Goal: Submit feedback/report problem: Submit feedback/report problem

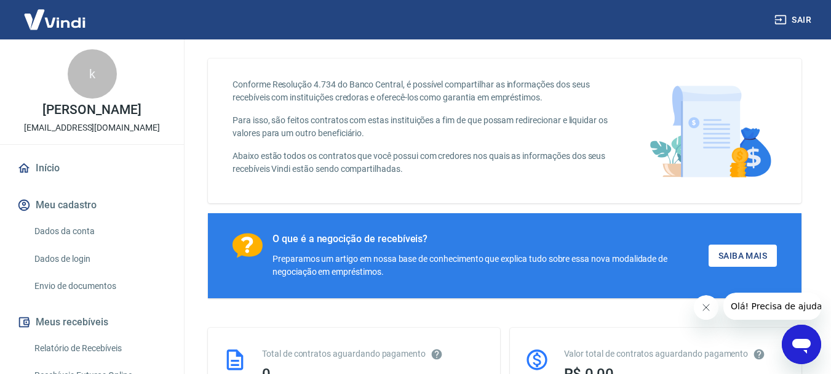
scroll to position [62, 0]
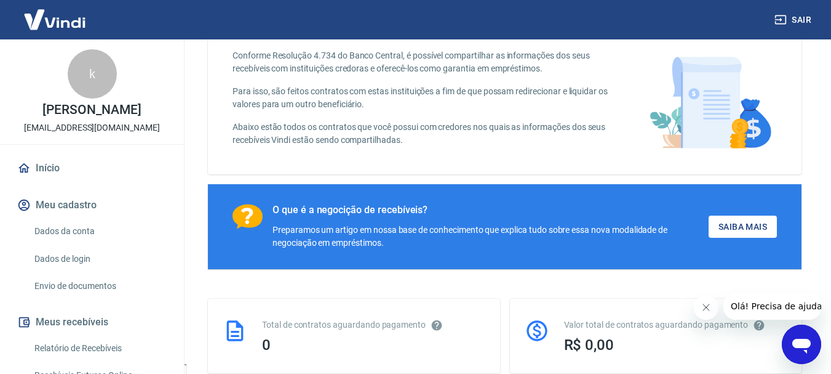
click at [803, 344] on icon "Abrir janela de mensagens" at bounding box center [802, 345] width 18 height 15
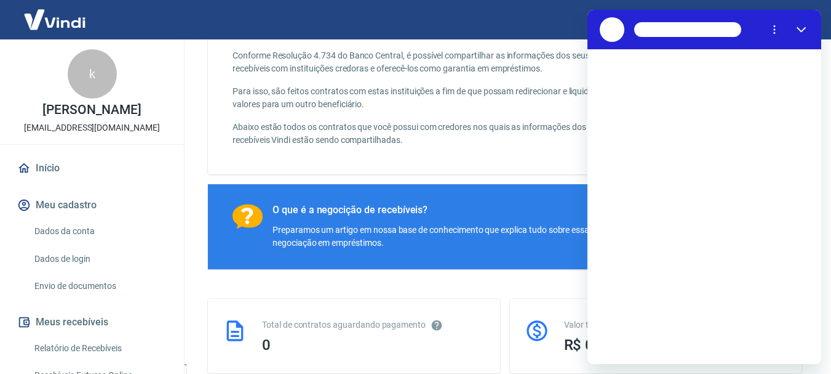
scroll to position [0, 0]
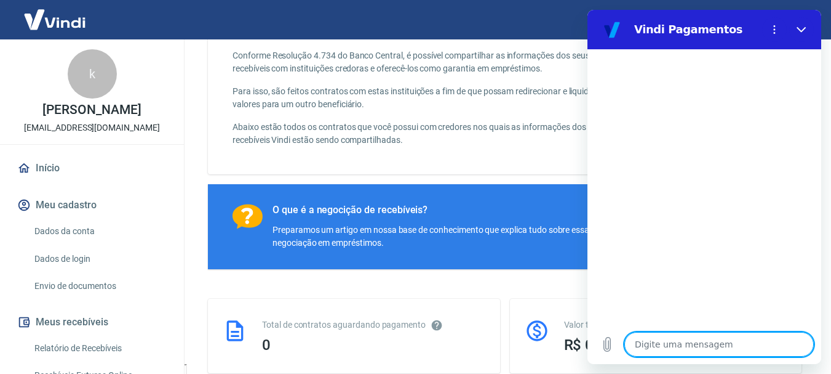
click at [722, 340] on textarea at bounding box center [720, 344] width 190 height 25
type textarea "o"
type textarea "x"
type textarea "ol"
type textarea "x"
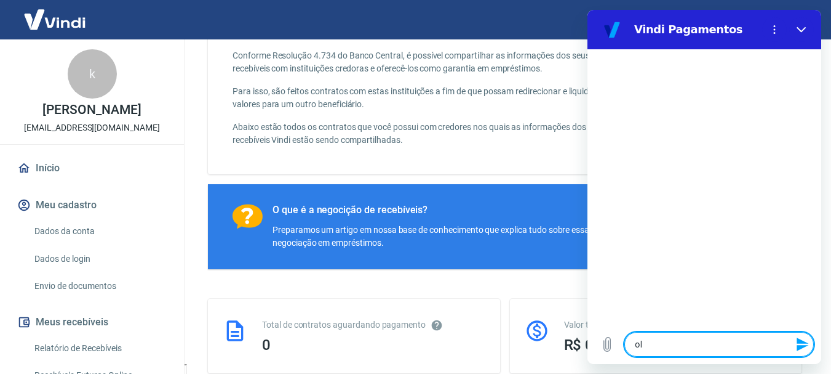
type textarea "ola"
type textarea "x"
type textarea "ola,"
type textarea "x"
type textarea "ola,"
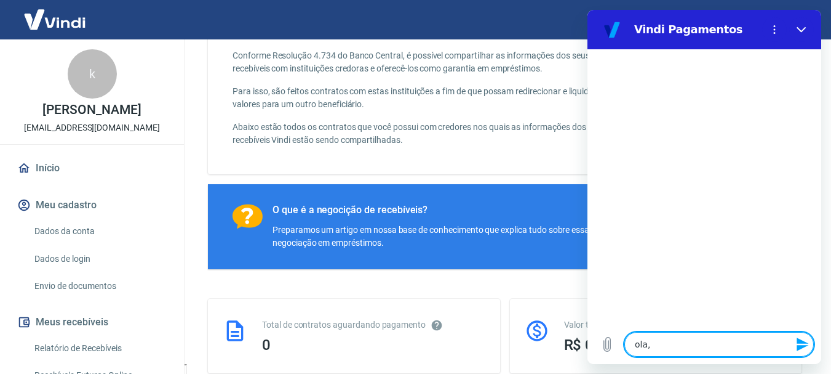
type textarea "x"
type textarea "ola, b"
type textarea "x"
type textarea "ola, bo"
type textarea "x"
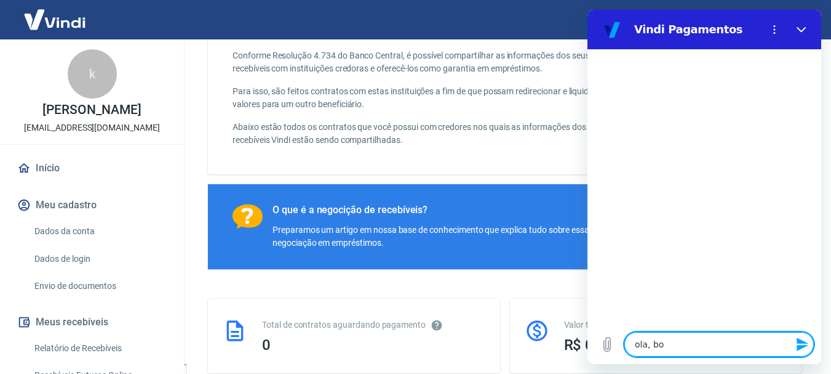
type textarea "ola, boa"
type textarea "x"
type textarea "ola, boa"
type textarea "x"
type textarea "ola, boa t"
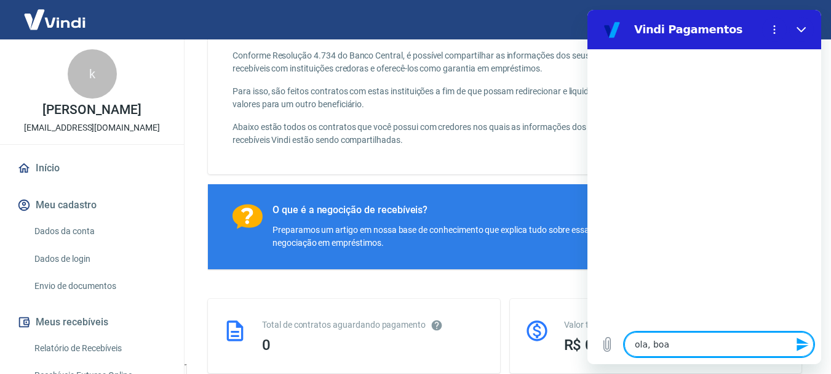
type textarea "x"
type textarea "ola, boa ta"
type textarea "x"
type textarea "ola, boa tar"
type textarea "x"
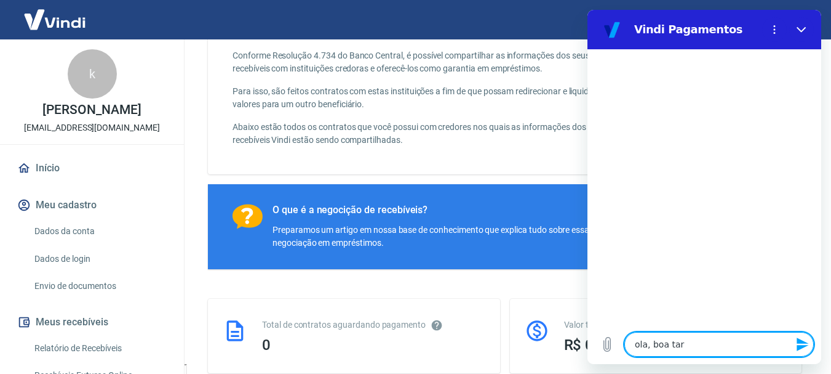
type textarea "ola, boa tard"
type textarea "x"
type textarea "ola, boa tarde"
type textarea "x"
type textarea "ola, boa tarde"
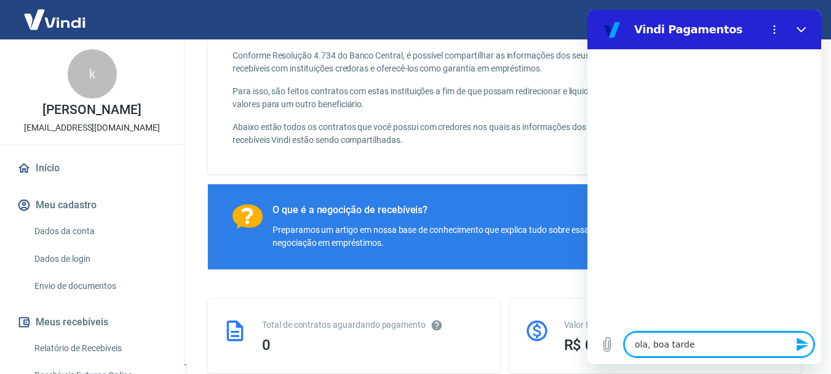
type textarea "x"
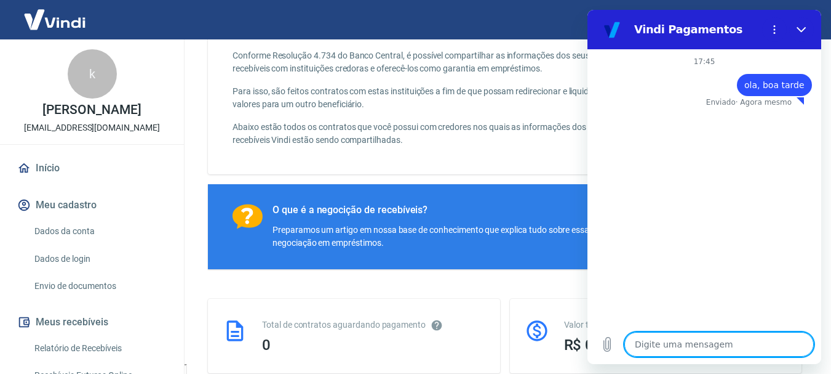
type textarea "o"
type textarea "x"
type textarea "o"
type textarea "x"
type textarea "o p"
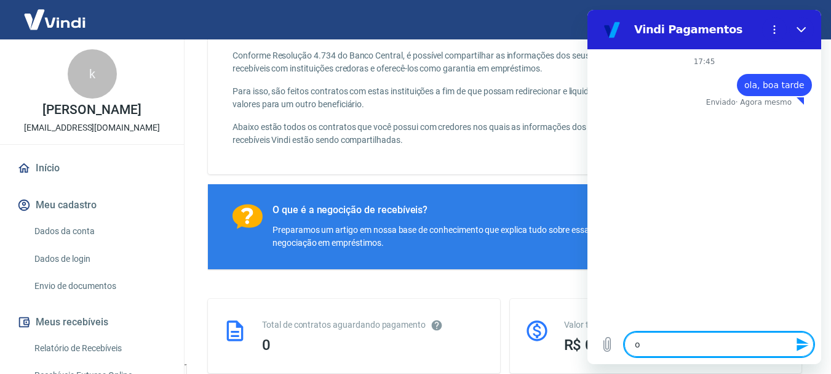
type textarea "x"
type textarea "o pi"
type textarea "x"
type textarea "o pix"
type textarea "x"
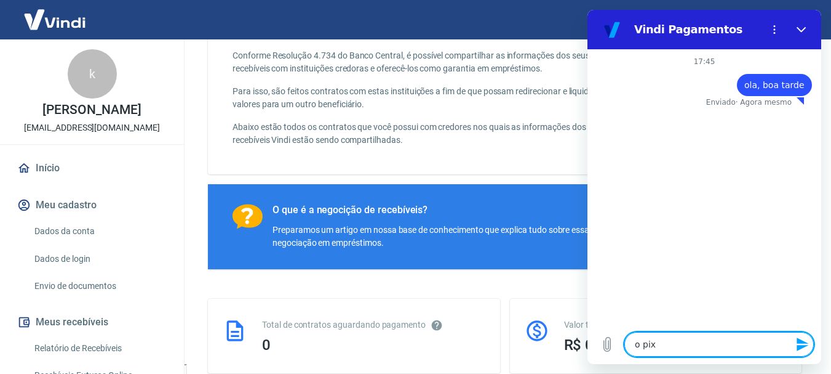
type textarea "o pix"
type textarea "x"
type textarea "o pix e"
type textarea "x"
type textarea "o pix es"
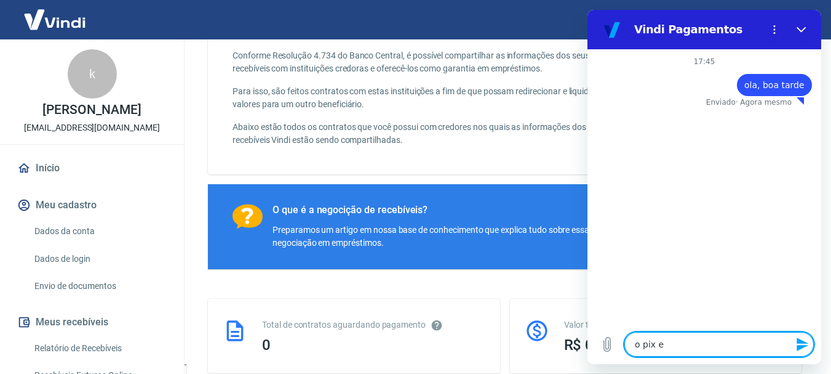
type textarea "x"
type textarea "o pix est"
type textarea "x"
type textarea "o pix esta"
type textarea "x"
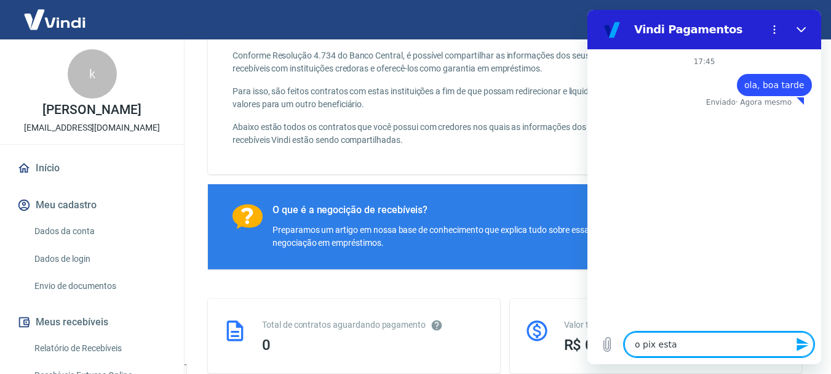
type textarea "o pix esta"
type textarea "x"
type textarea "o pix esta c"
type textarea "x"
type textarea "o pix esta co"
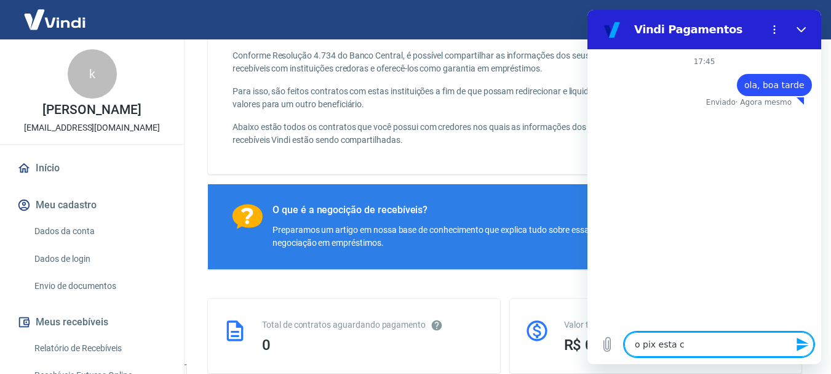
type textarea "x"
type textarea "o pix esta com"
type textarea "x"
type textarea "o pix esta com"
type textarea "x"
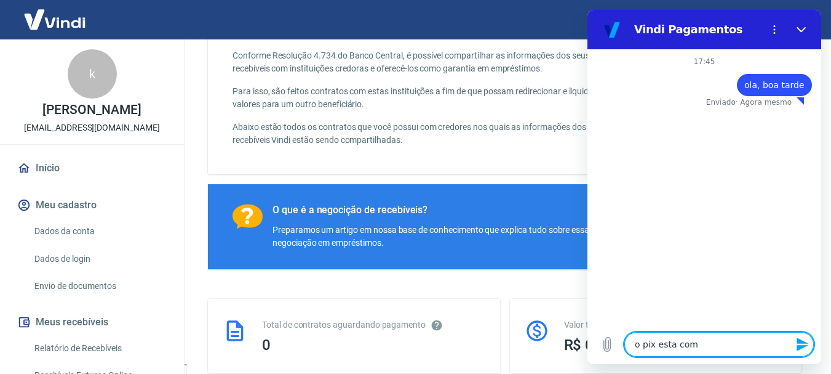
type textarea "o pix esta com p"
type textarea "x"
type textarea "o pix esta com pr"
type textarea "x"
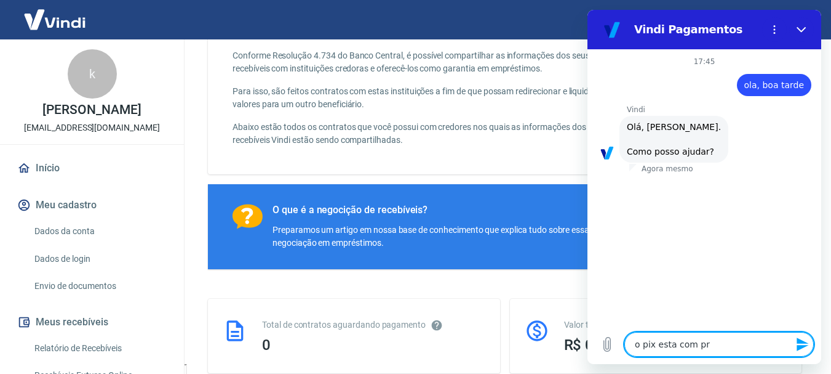
type textarea "o pix esta com pro"
type textarea "x"
type textarea "o pix esta com prob"
type textarea "x"
type textarea "o pix esta com probl"
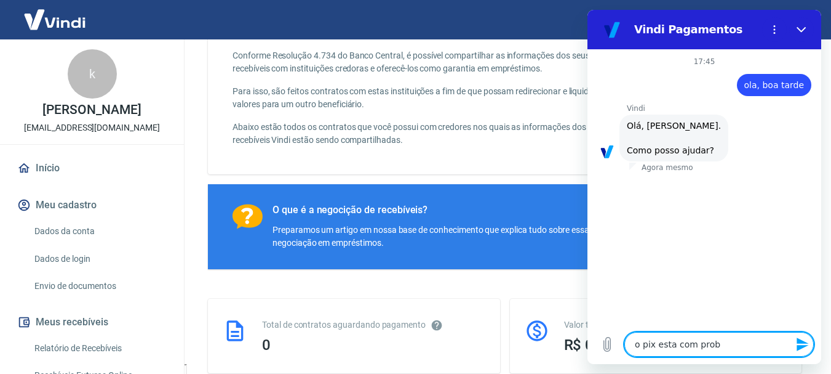
type textarea "x"
type textarea "o pix esta com proble"
type textarea "x"
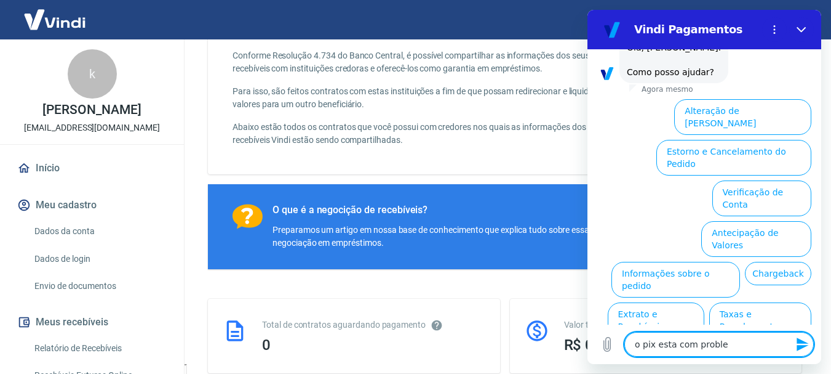
scroll to position [106, 0]
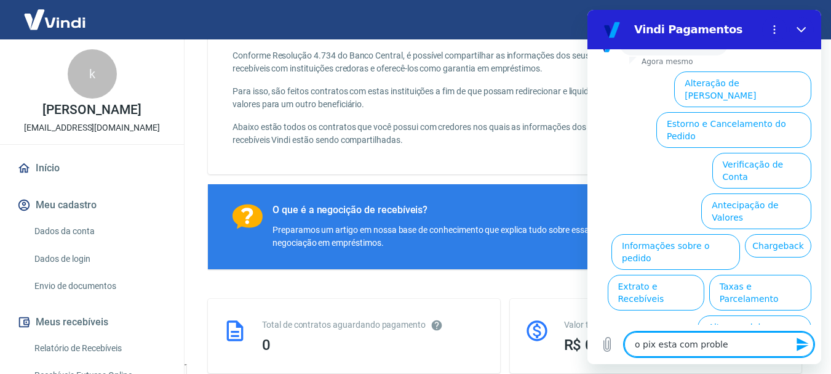
type textarea "o pix esta com problem"
type textarea "x"
type textarea "o pix esta com problema"
type textarea "x"
type textarea "o pix esta com problemas"
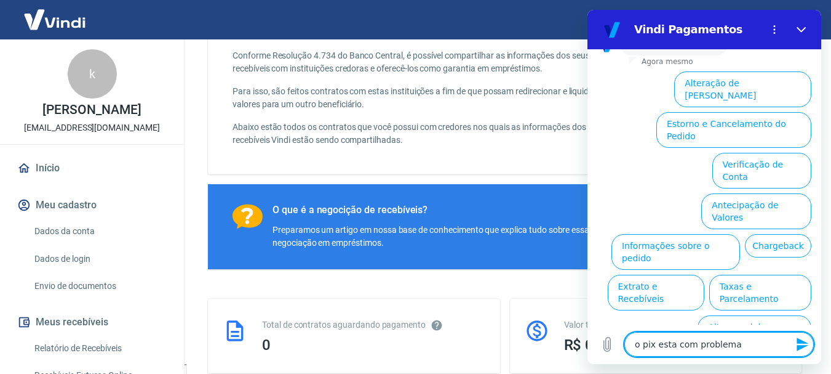
type textarea "x"
type textarea "o pix esta com problemas"
type textarea "x"
type textarea "o pix esta com problemas"
click at [740, 234] on button "Informações sobre o pedido" at bounding box center [676, 252] width 129 height 36
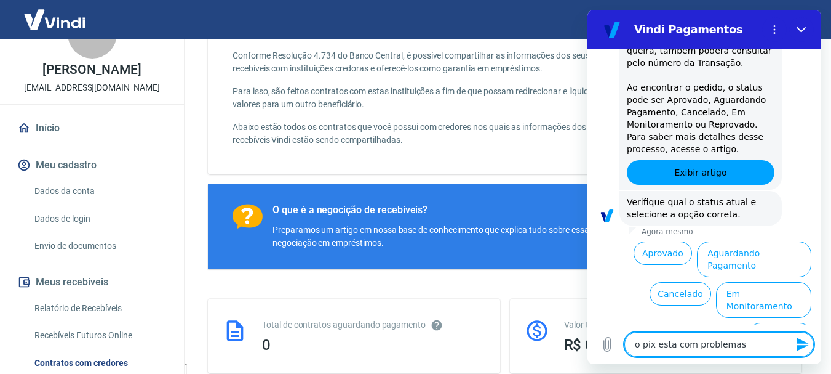
scroll to position [62, 0]
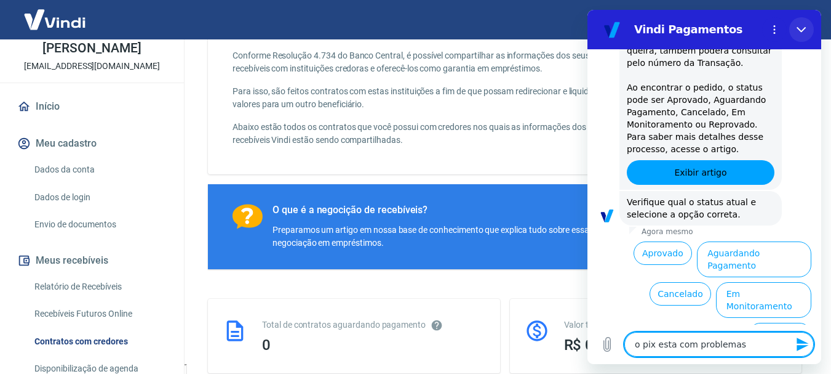
click at [806, 29] on icon "Fechar" at bounding box center [802, 30] width 10 height 10
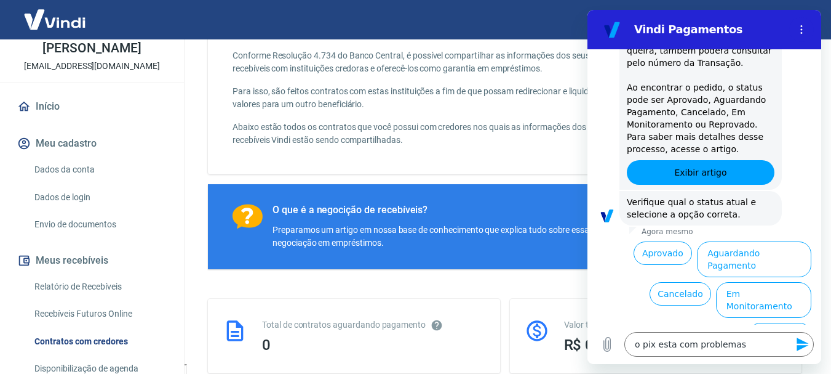
type textarea "x"
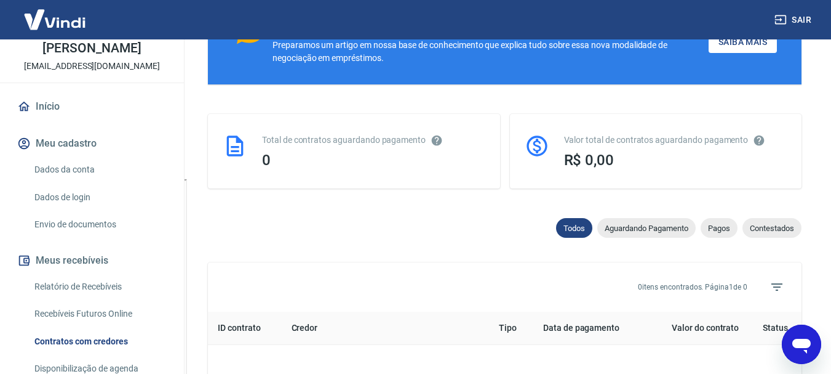
scroll to position [0, 0]
